Goal: Task Accomplishment & Management: Use online tool/utility

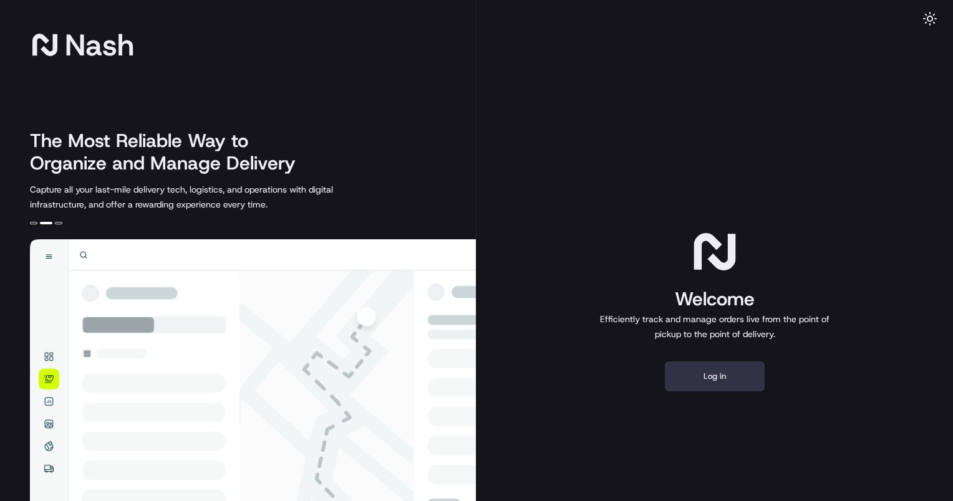
click at [683, 390] on button "Log in" at bounding box center [715, 377] width 100 height 30
